Goal: Task Accomplishment & Management: Manage account settings

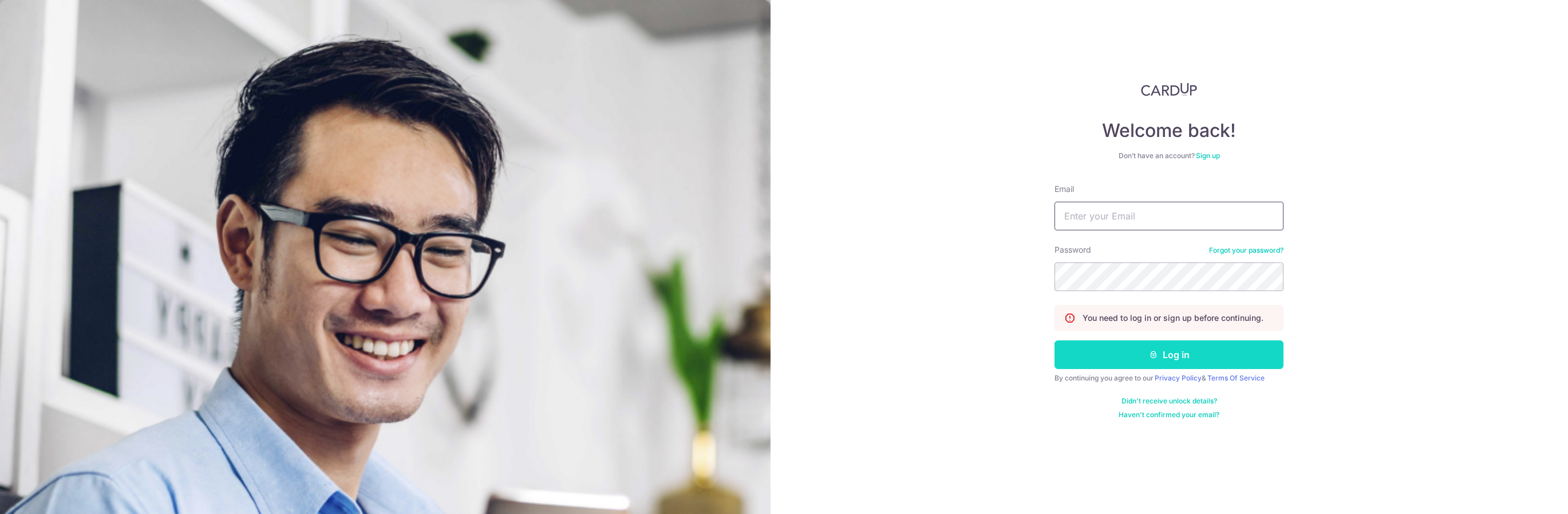
type input "[EMAIL_ADDRESS][DOMAIN_NAME]"
click at [1137, 365] on button "Log in" at bounding box center [1168, 355] width 229 height 28
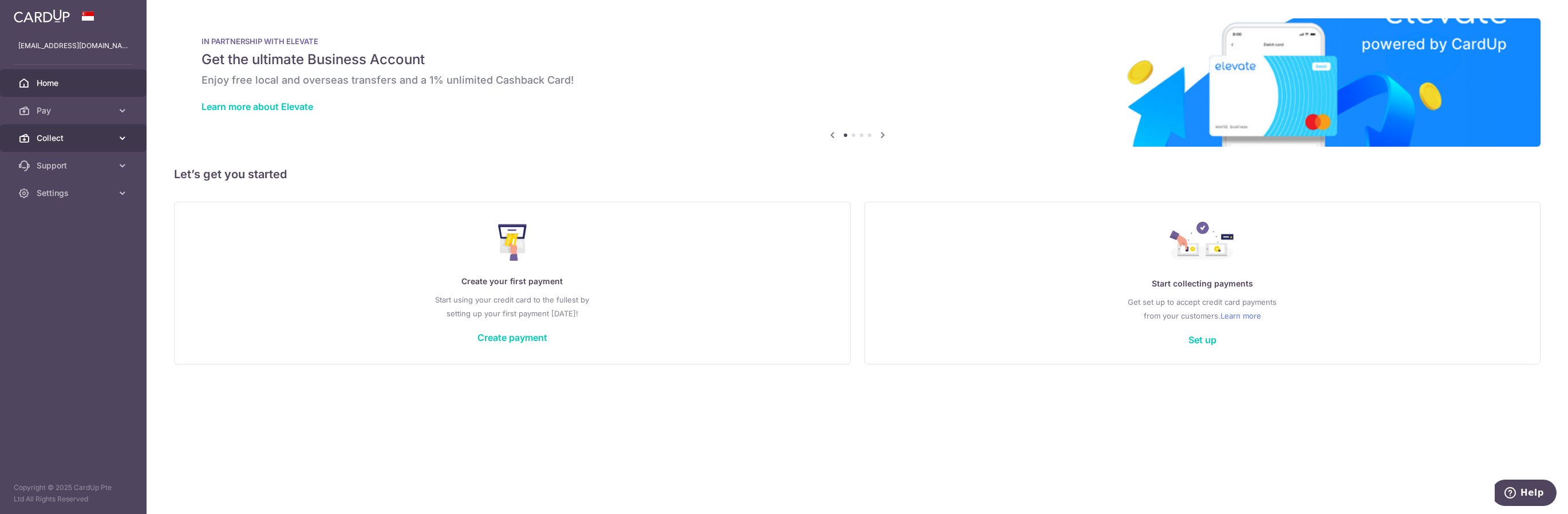
click at [73, 133] on span "Collect" at bounding box center [74, 139] width 76 height 12
click at [64, 162] on span "Dashboard" at bounding box center [74, 166] width 76 height 12
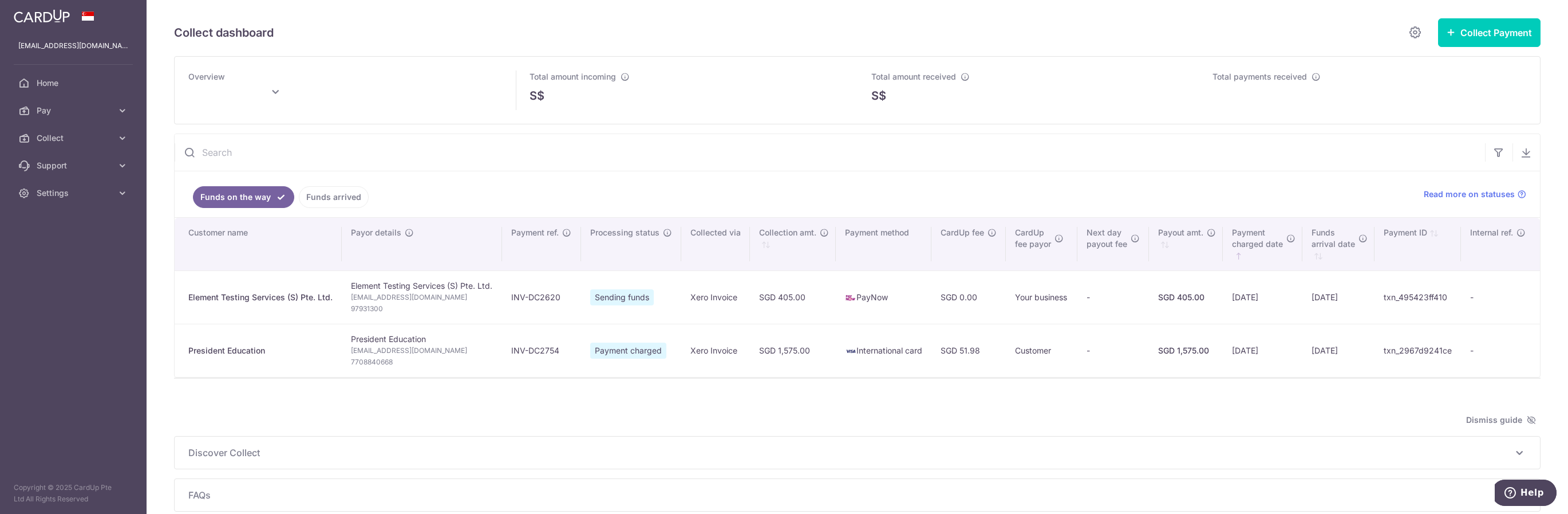
type input "September 2025"
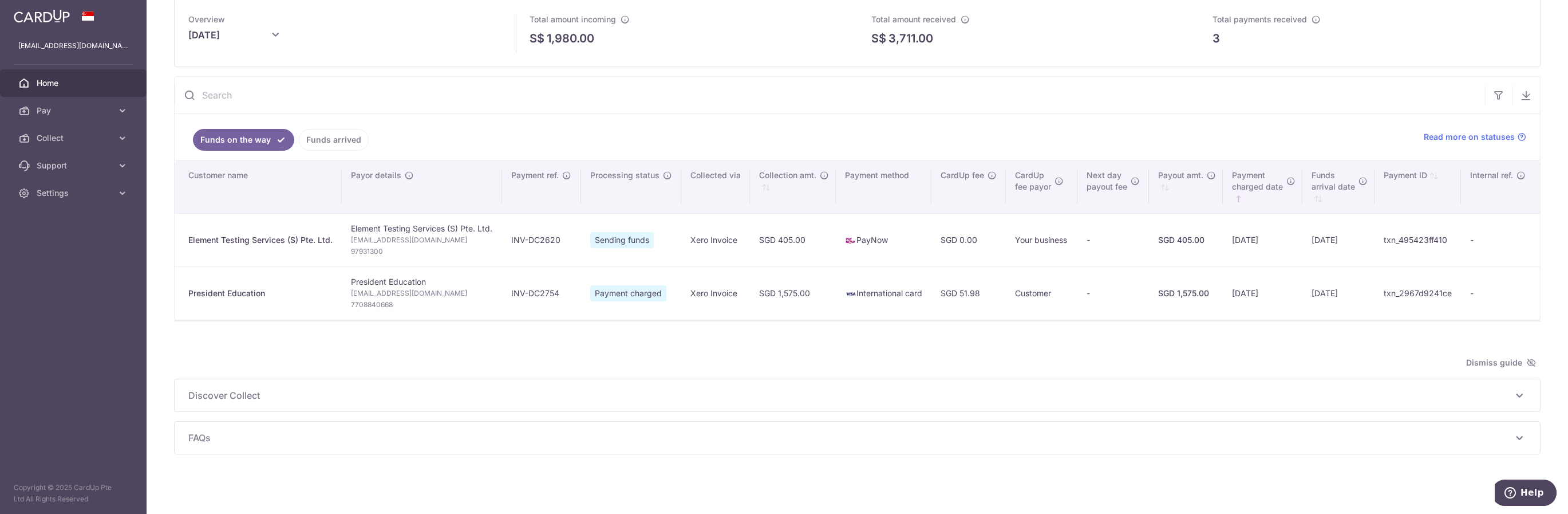
click at [36, 78] on link "Home" at bounding box center [73, 83] width 147 height 28
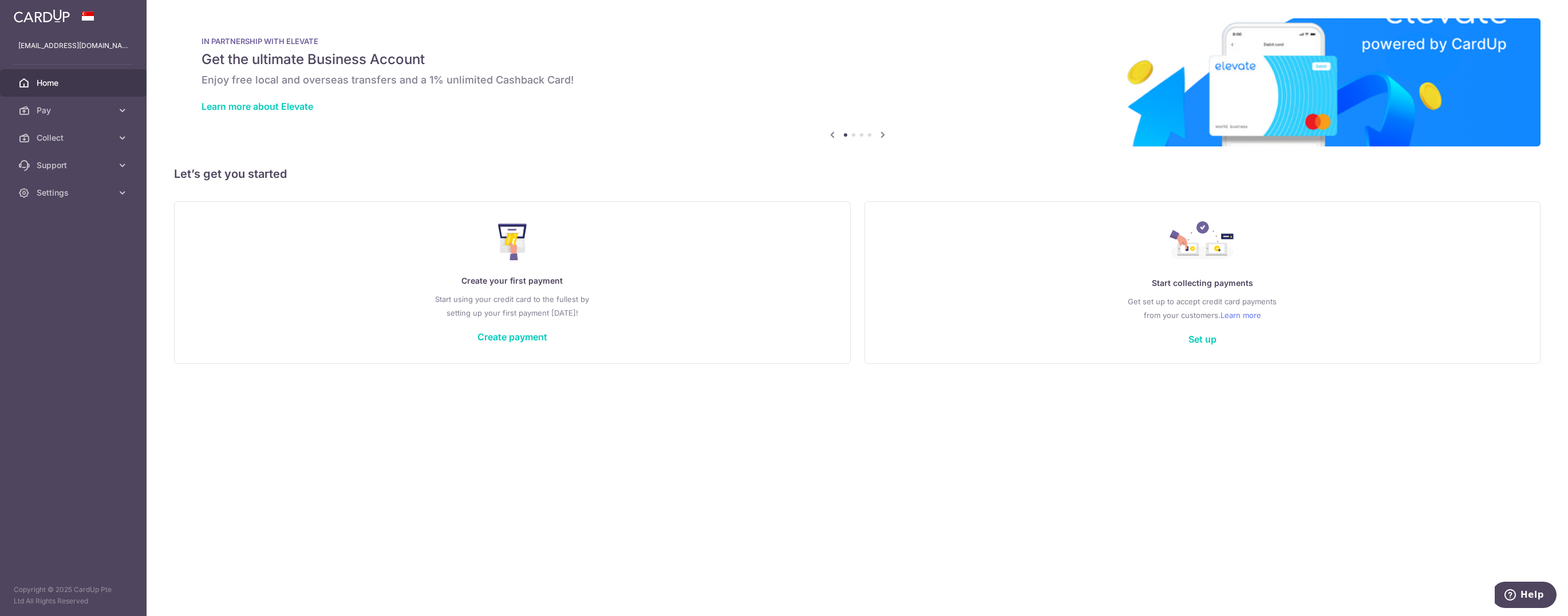
click at [56, 78] on span "Home" at bounding box center [74, 83] width 76 height 12
click at [64, 136] on span "Collect" at bounding box center [74, 138] width 76 height 12
click at [53, 171] on link "Dashboard" at bounding box center [73, 165] width 147 height 28
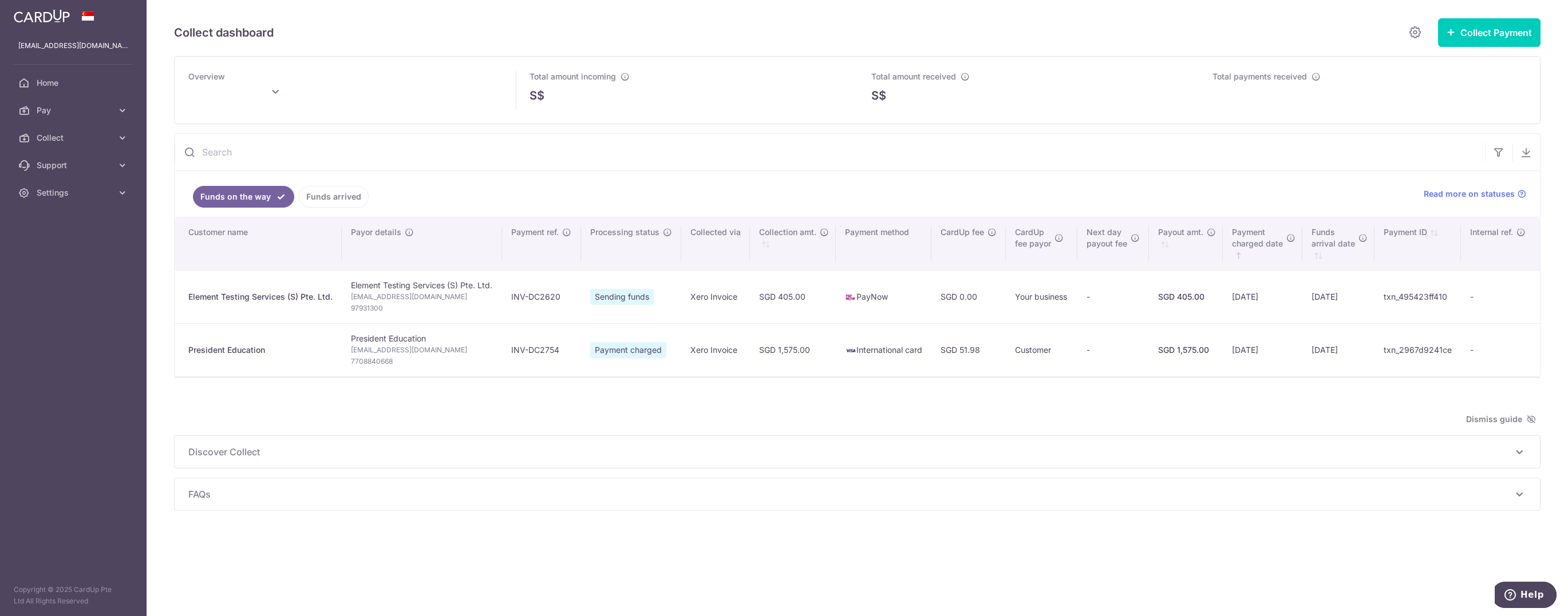
type input "September 2025"
click at [101, 83] on span "Home" at bounding box center [74, 83] width 76 height 12
